Goal: Task Accomplishment & Management: Complete application form

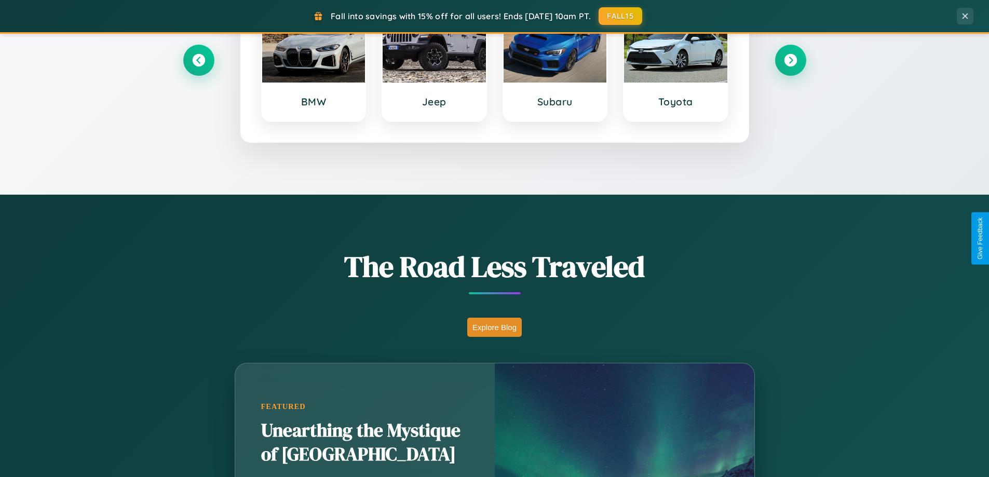
scroll to position [714, 0]
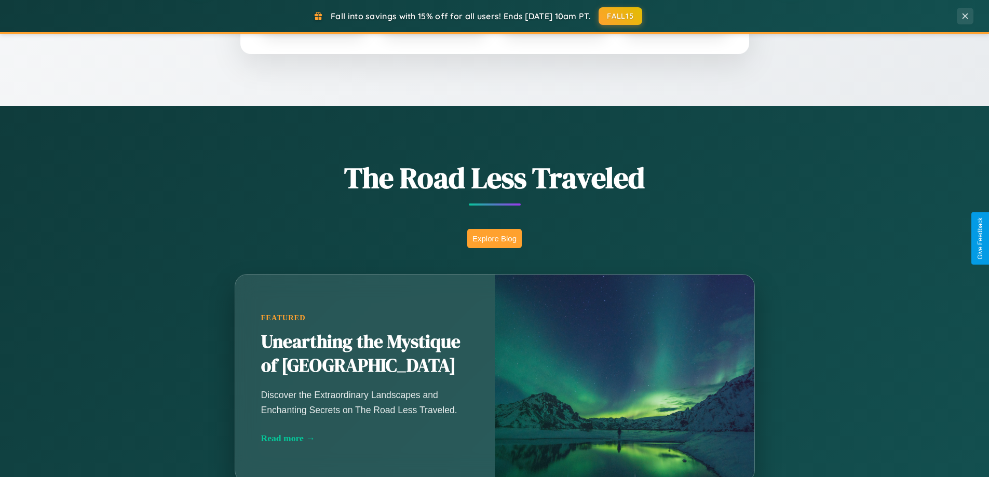
click at [494, 238] on button "Explore Blog" at bounding box center [494, 238] width 55 height 19
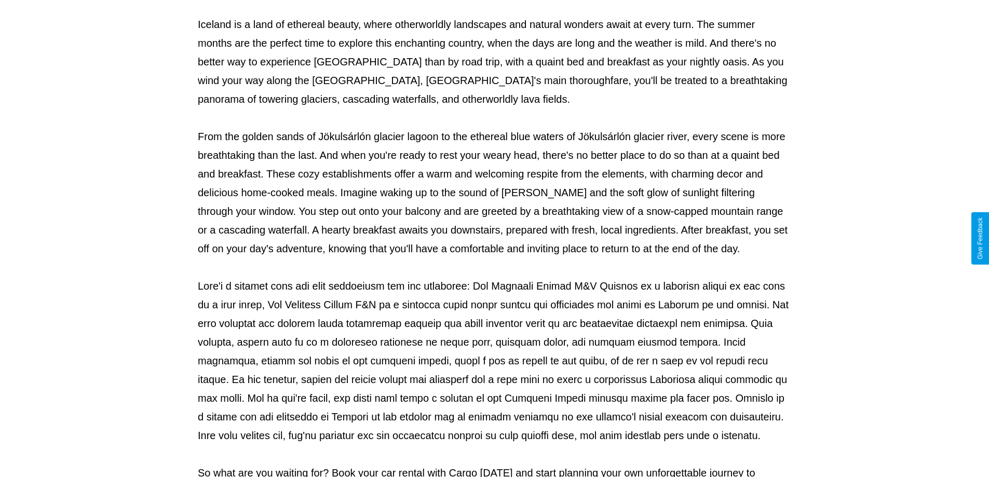
scroll to position [336, 0]
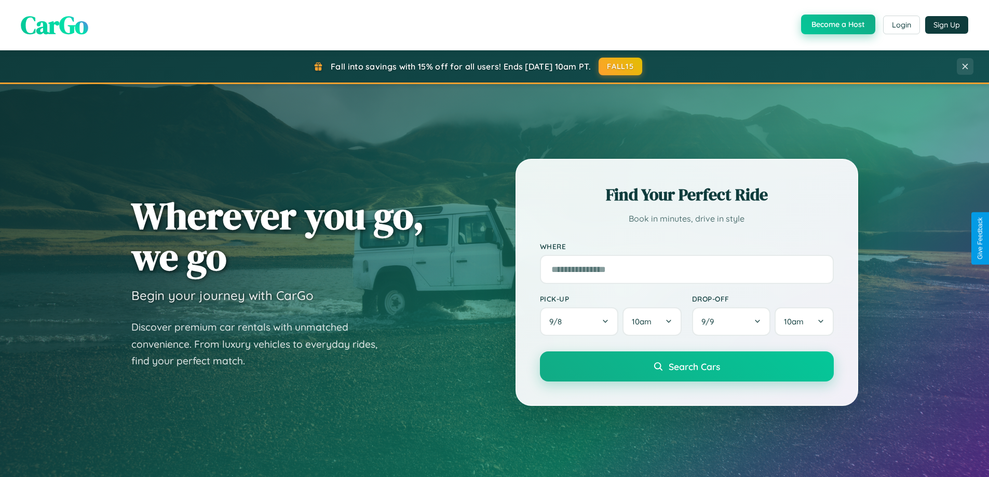
click at [837, 25] on button "Become a Host" at bounding box center [838, 25] width 74 height 20
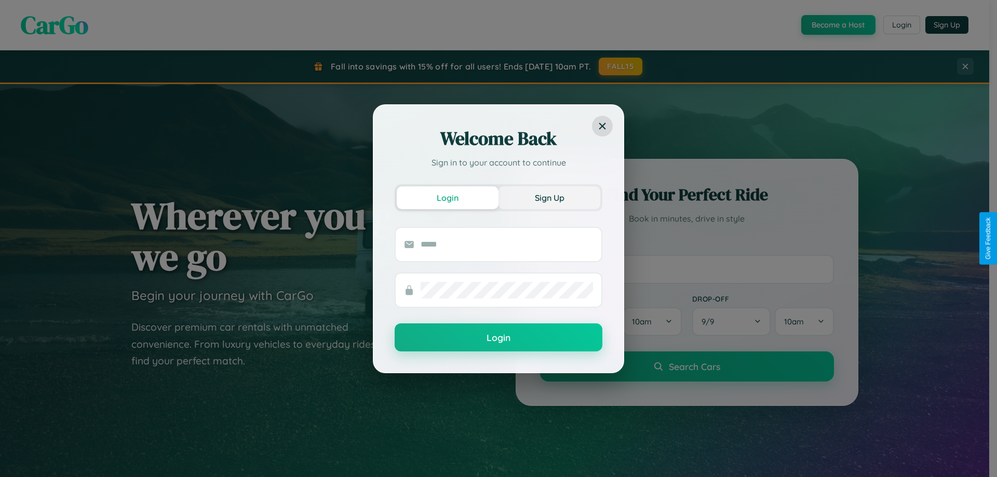
click at [549, 197] on button "Sign Up" at bounding box center [549, 197] width 102 height 23
